Goal: Information Seeking & Learning: Learn about a topic

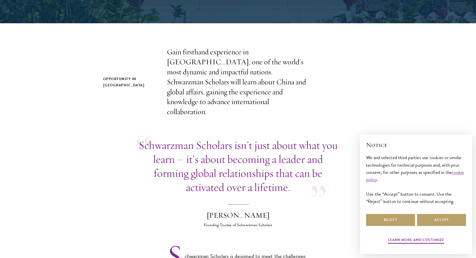
scroll to position [150, 0]
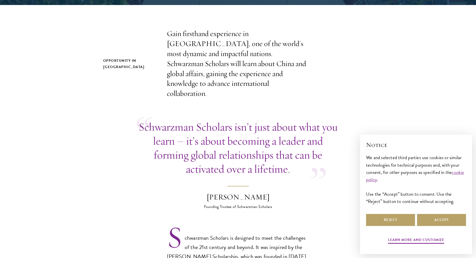
drag, startPoint x: 337, startPoint y: 90, endPoint x: 338, endPoint y: 170, distance: 80.0
click at [339, 167] on blockquote "Schwarzman Scholars isn’t just about what you learn – it’s about becoming a lea…" at bounding box center [238, 165] width 203 height 90
click at [338, 156] on p "Schwarzman Scholars isn’t just about what you learn – it’s about becoming a lea…" at bounding box center [238, 148] width 203 height 56
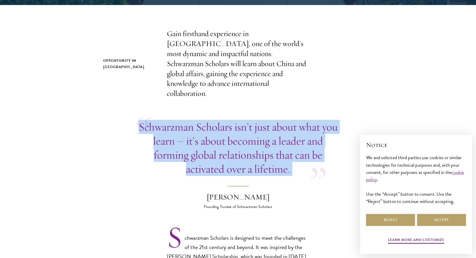
click at [338, 156] on p "Schwarzman Scholars isn’t just about what you learn – it’s about becoming a lea…" at bounding box center [238, 148] width 203 height 56
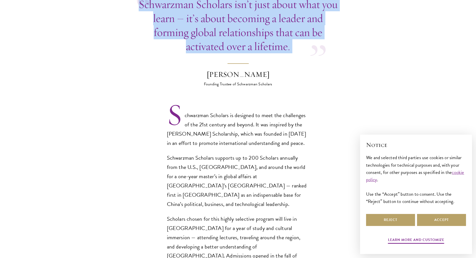
scroll to position [300, 0]
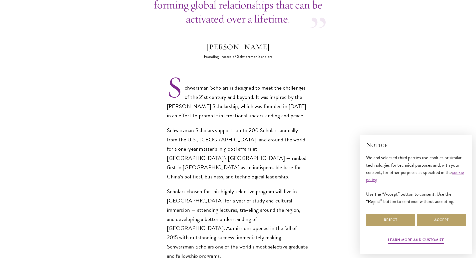
click at [326, 109] on section "Opportunity in [GEOGRAPHIC_DATA] Gain firsthand experience in [GEOGRAPHIC_DATA]…" at bounding box center [238, 204] width 476 height 650
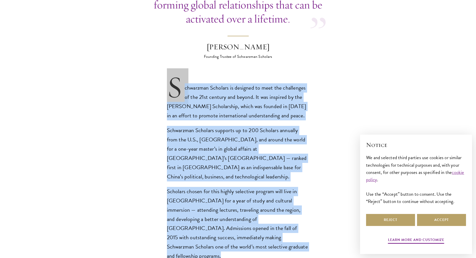
drag, startPoint x: 326, startPoint y: 109, endPoint x: 339, endPoint y: 187, distance: 79.3
click at [339, 187] on section "Opportunity in [GEOGRAPHIC_DATA] Gain firsthand experience in [GEOGRAPHIC_DATA]…" at bounding box center [238, 204] width 476 height 650
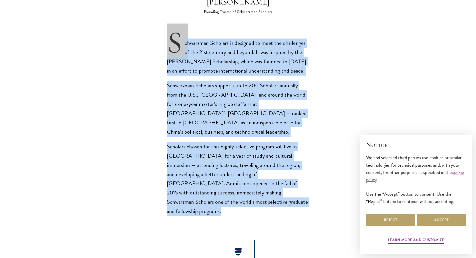
scroll to position [350, 0]
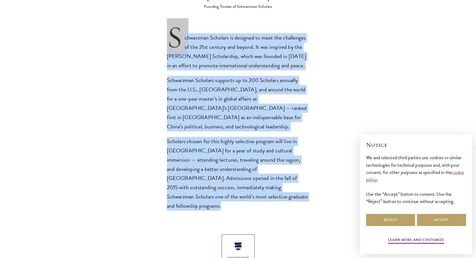
click at [324, 159] on section "Opportunity in [GEOGRAPHIC_DATA] Gain firsthand experience in [GEOGRAPHIC_DATA]…" at bounding box center [238, 154] width 476 height 650
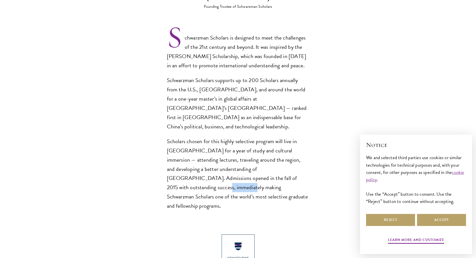
click at [324, 159] on section "Opportunity in [GEOGRAPHIC_DATA] Gain firsthand experience in [GEOGRAPHIC_DATA]…" at bounding box center [238, 154] width 476 height 650
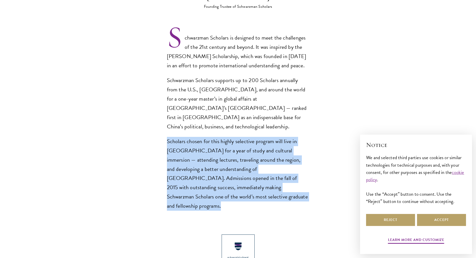
click at [324, 159] on section "Opportunity in [GEOGRAPHIC_DATA] Gain firsthand experience in [GEOGRAPHIC_DATA]…" at bounding box center [238, 154] width 476 height 650
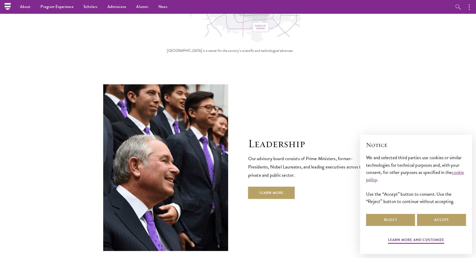
scroll to position [1675, 0]
